Goal: Book appointment/travel/reservation

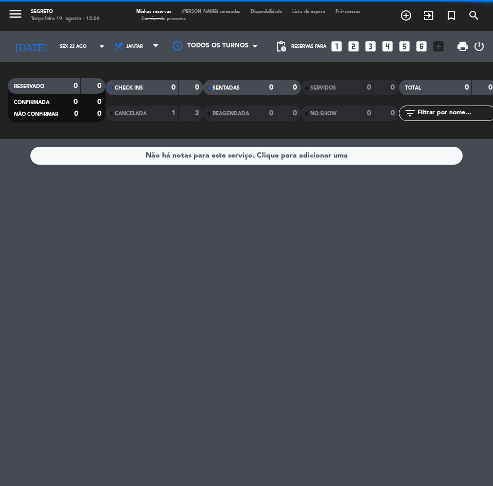
click at [55, 43] on input "Sex 22 ago" at bounding box center [87, 47] width 65 height 16
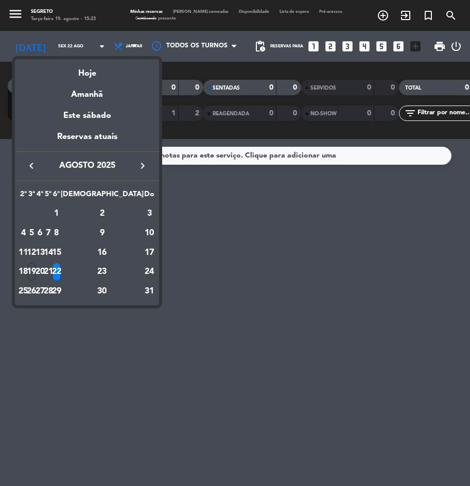
click at [94, 96] on div "Amanhã" at bounding box center [87, 90] width 144 height 21
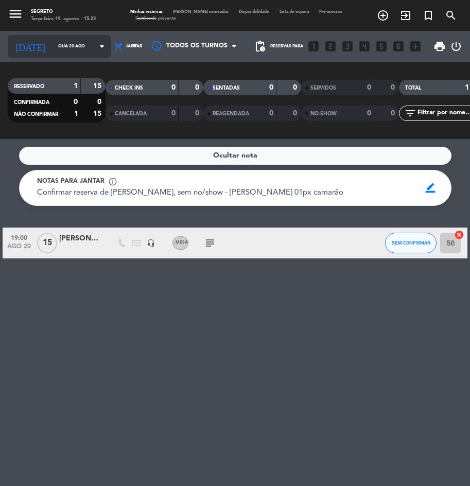
click at [57, 50] on input "Qua 20 ago" at bounding box center [85, 46] width 65 height 15
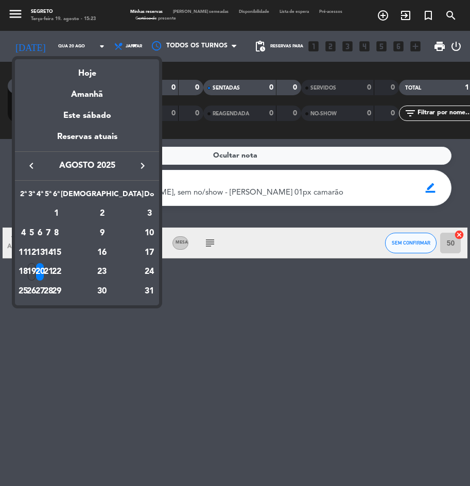
click at [52, 271] on div "21" at bounding box center [48, 272] width 8 height 18
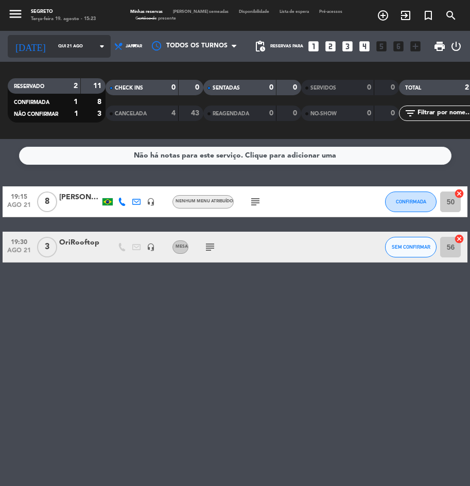
click at [54, 48] on input "Qui 21 ago" at bounding box center [85, 46] width 65 height 15
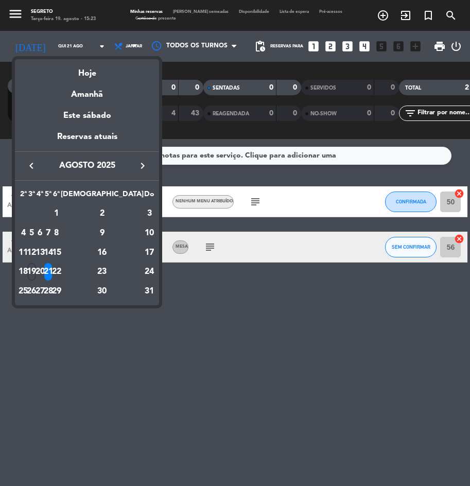
click at [61, 268] on div "22" at bounding box center [57, 272] width 8 height 18
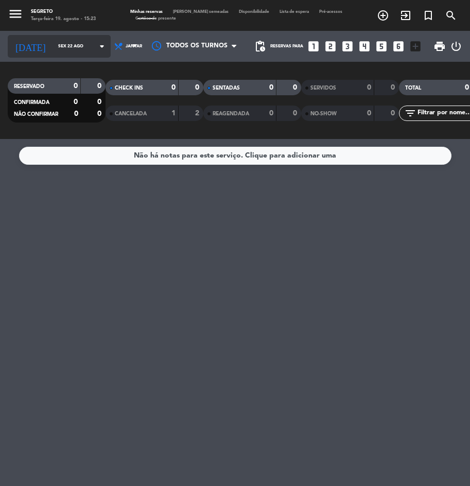
click at [56, 53] on input "Sex 22 ago" at bounding box center [85, 46] width 65 height 15
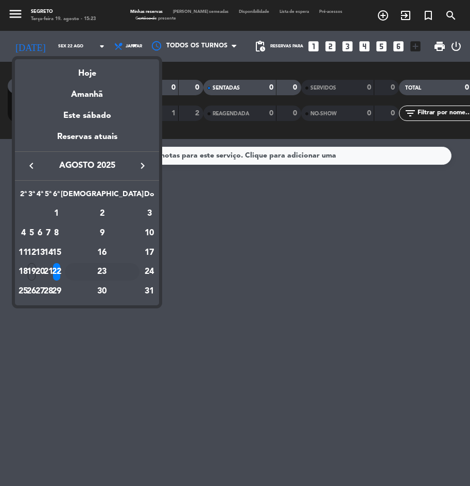
click at [129, 269] on div "23" at bounding box center [102, 272] width 75 height 18
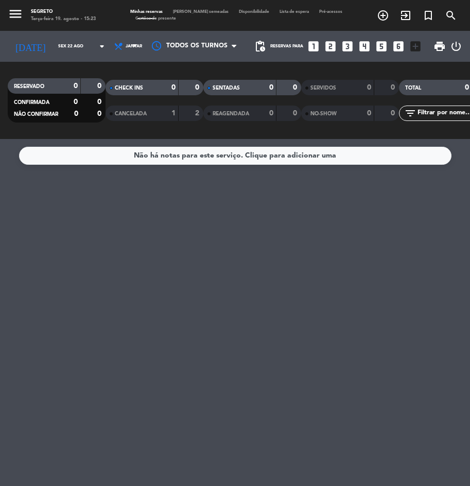
type input "Sáb 23 ago"
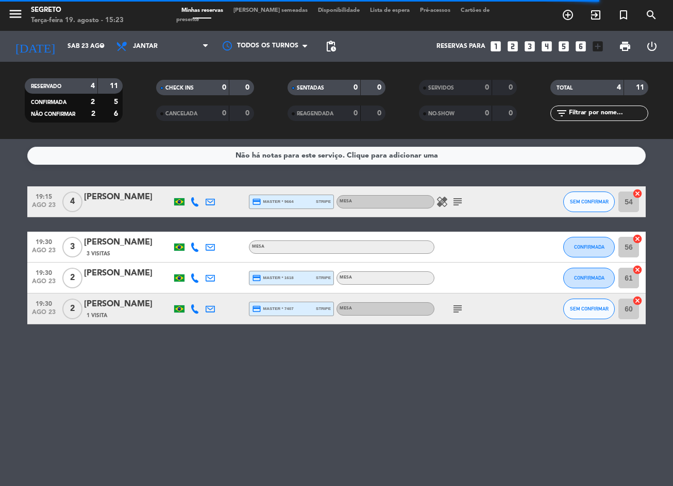
click at [440, 201] on icon "healing" at bounding box center [442, 202] width 12 height 12
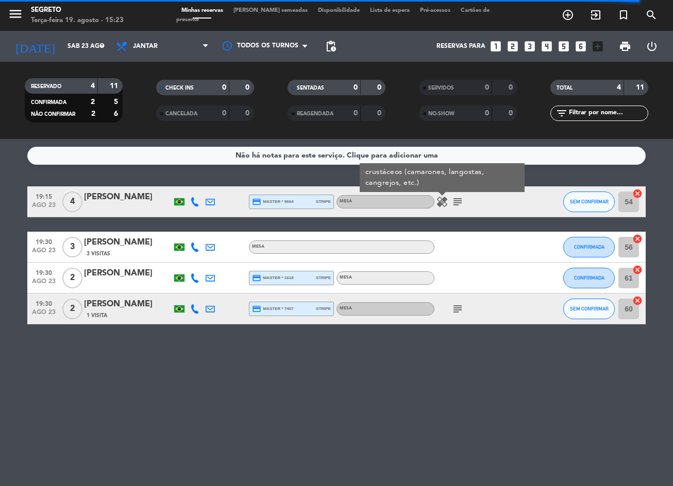
click at [440, 201] on icon "healing" at bounding box center [442, 202] width 12 height 12
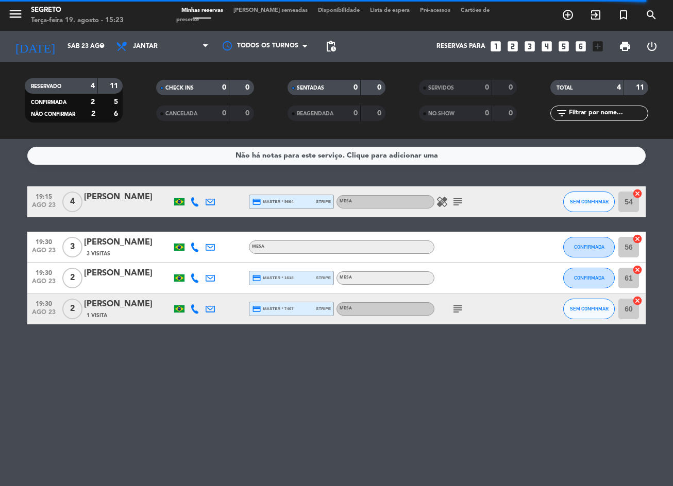
click at [460, 203] on icon "subject" at bounding box center [457, 202] width 12 height 12
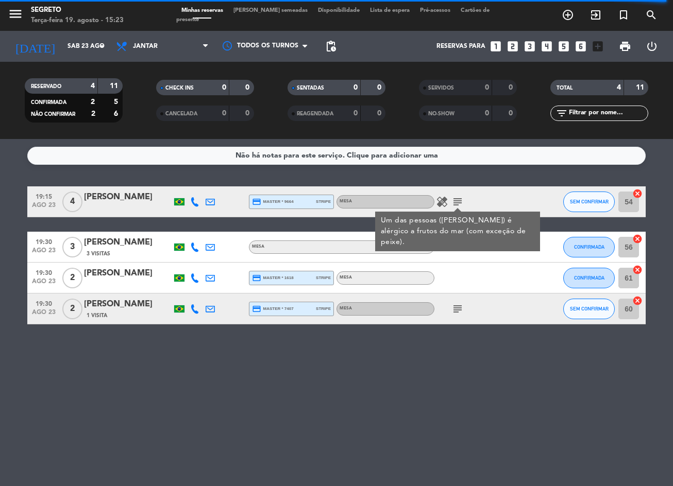
click at [469, 300] on div "subject" at bounding box center [480, 309] width 93 height 30
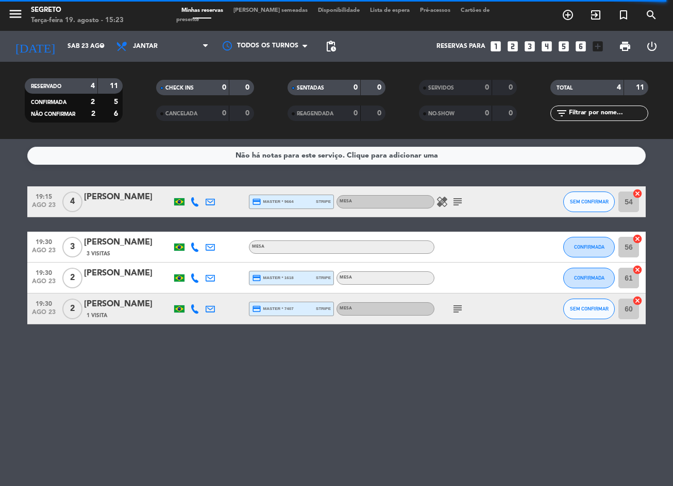
click at [458, 307] on icon "subject" at bounding box center [457, 309] width 12 height 12
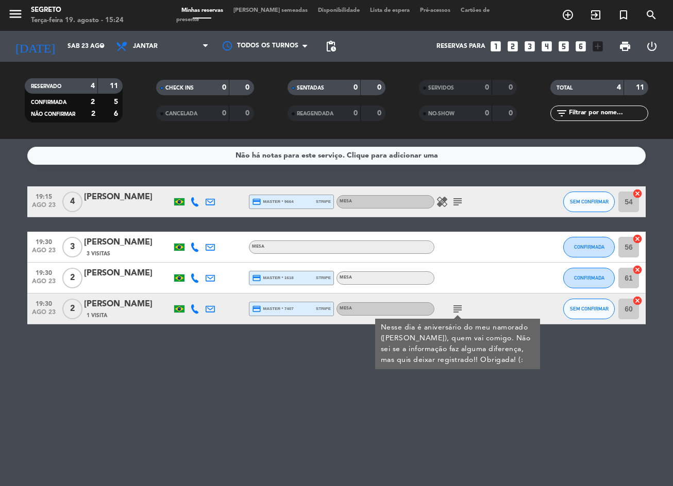
click at [458, 307] on icon "subject" at bounding box center [457, 309] width 12 height 12
